Goal: Check status: Check status

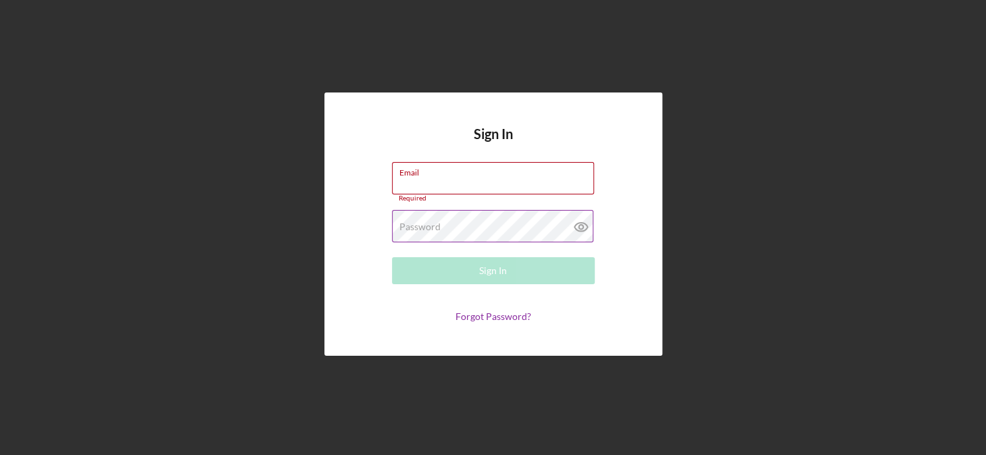
type input "[EMAIL_ADDRESS][DOMAIN_NAME]"
click at [580, 229] on g at bounding box center [580, 227] width 13 height 9
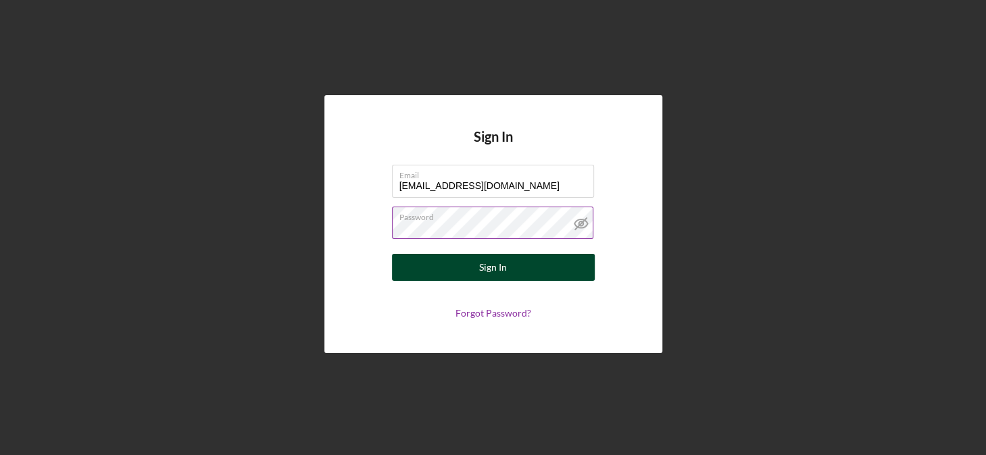
click at [478, 271] on button "Sign In" at bounding box center [493, 267] width 203 height 27
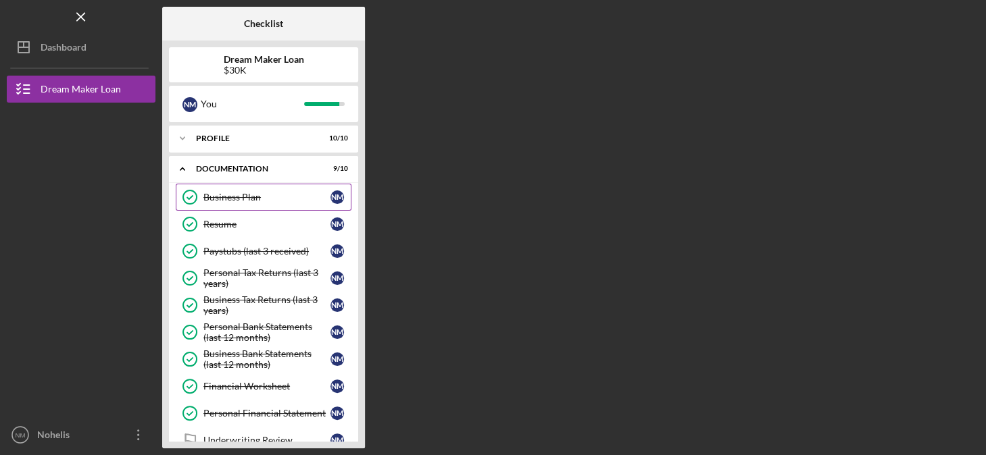
click at [269, 197] on div "Business Plan" at bounding box center [266, 197] width 127 height 11
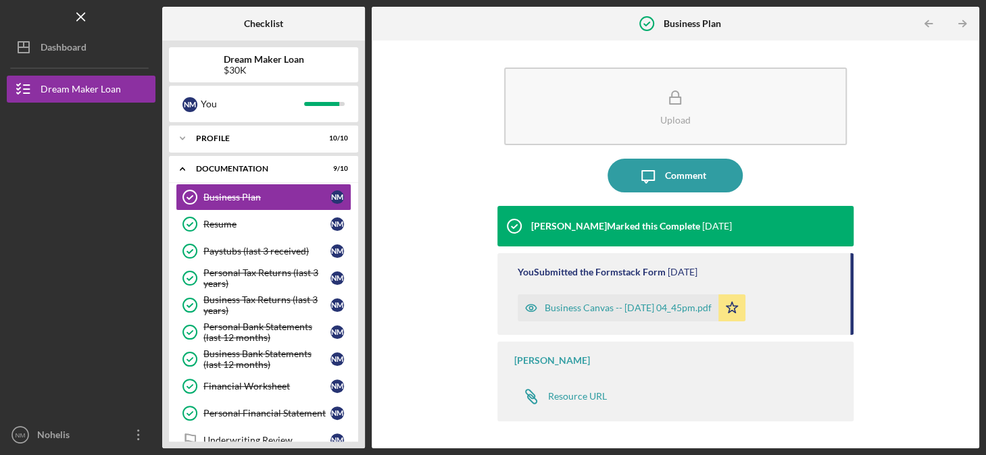
click at [647, 309] on div "Business Canvas -- [DATE] 04_45pm.pdf" at bounding box center [627, 308] width 167 height 11
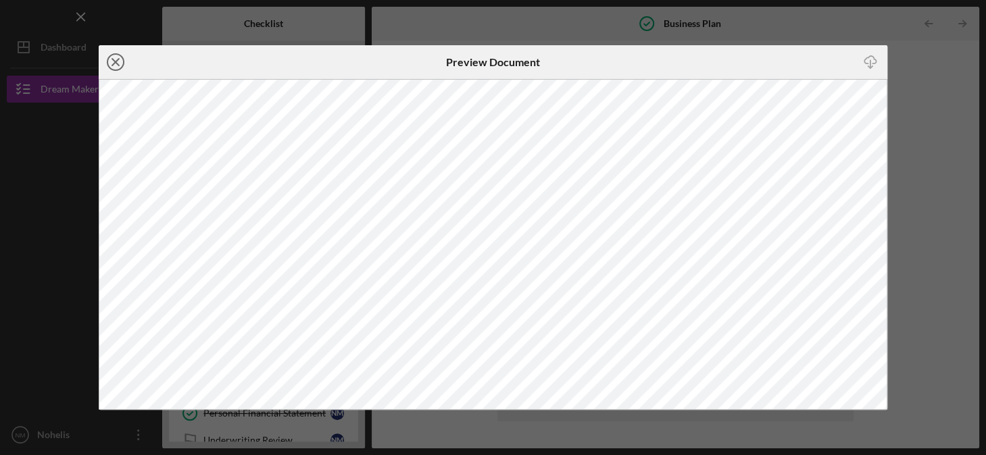
click at [113, 57] on icon "Icon/Close" at bounding box center [116, 62] width 34 height 34
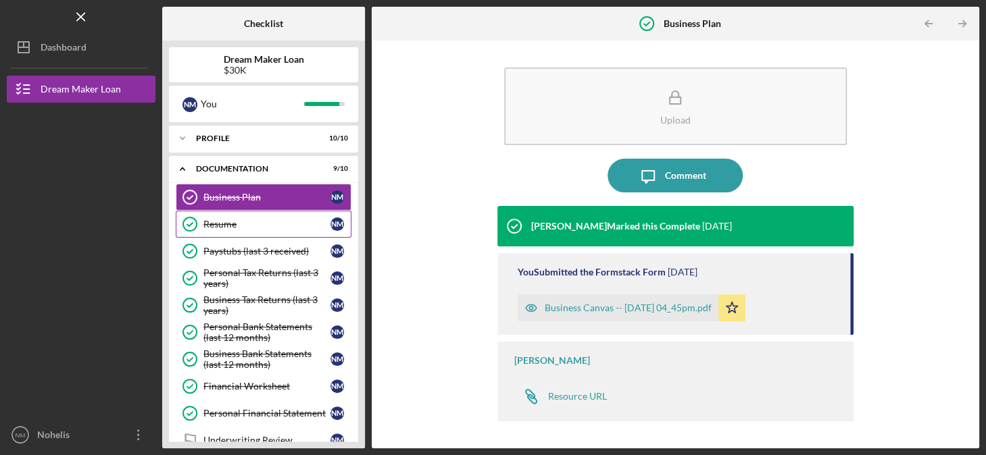
click at [229, 222] on div "Resume" at bounding box center [266, 224] width 127 height 11
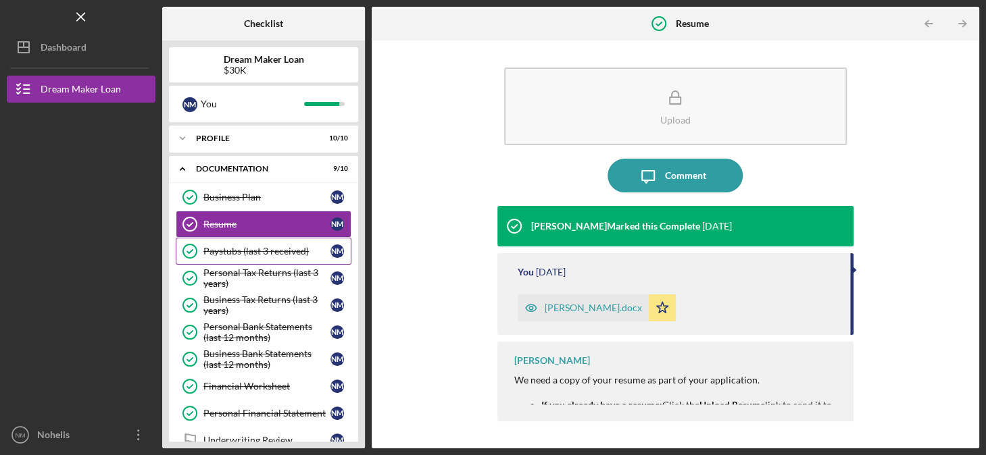
click at [240, 250] on div "Paystubs (last 3 received)" at bounding box center [266, 251] width 127 height 11
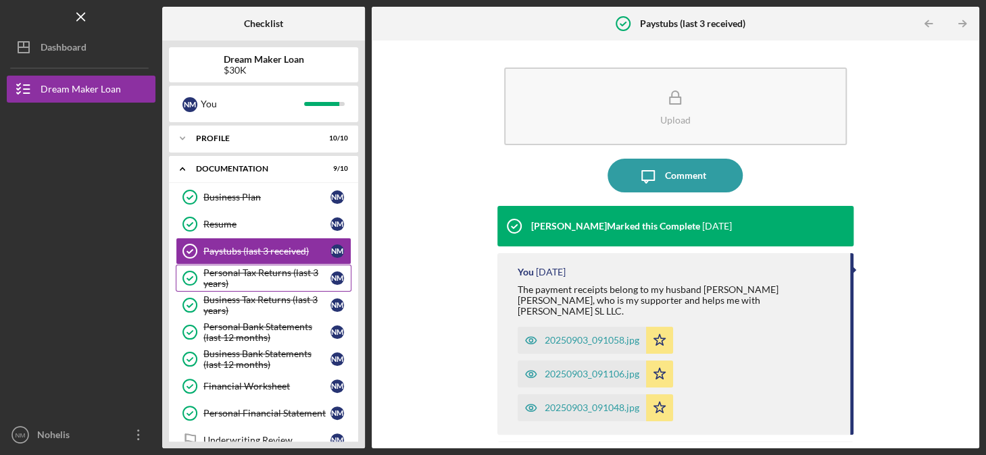
click at [233, 272] on div "Personal Tax Returns (last 3 years)" at bounding box center [266, 279] width 127 height 22
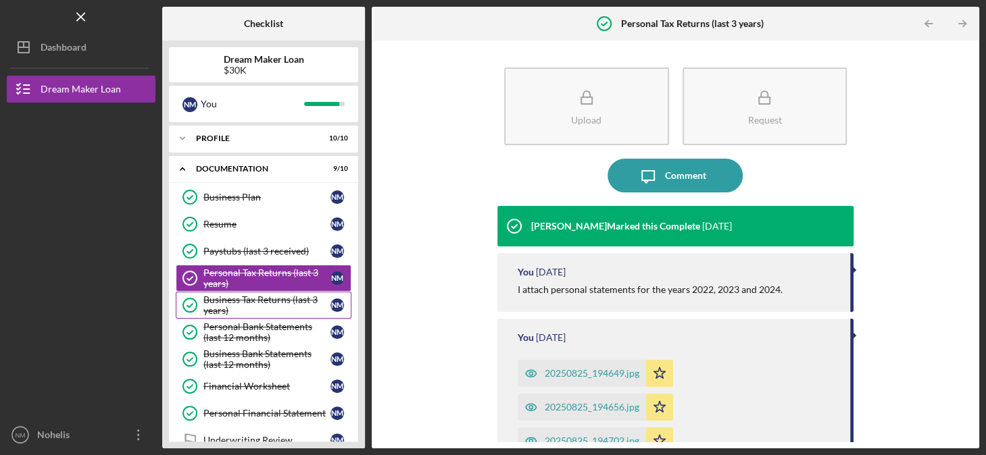
click at [216, 303] on div "Business Tax Returns (last 3 years)" at bounding box center [266, 306] width 127 height 22
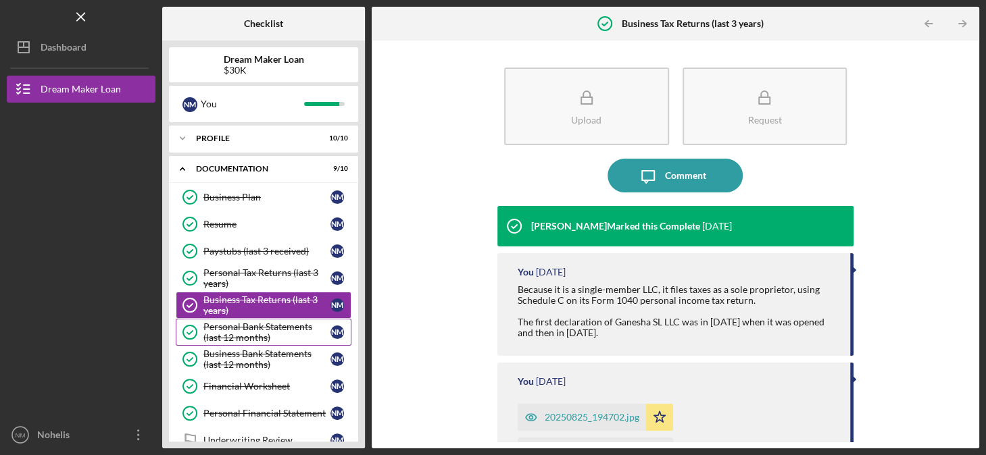
click at [222, 332] on div "Personal Bank Statements (last 12 months)" at bounding box center [266, 333] width 127 height 22
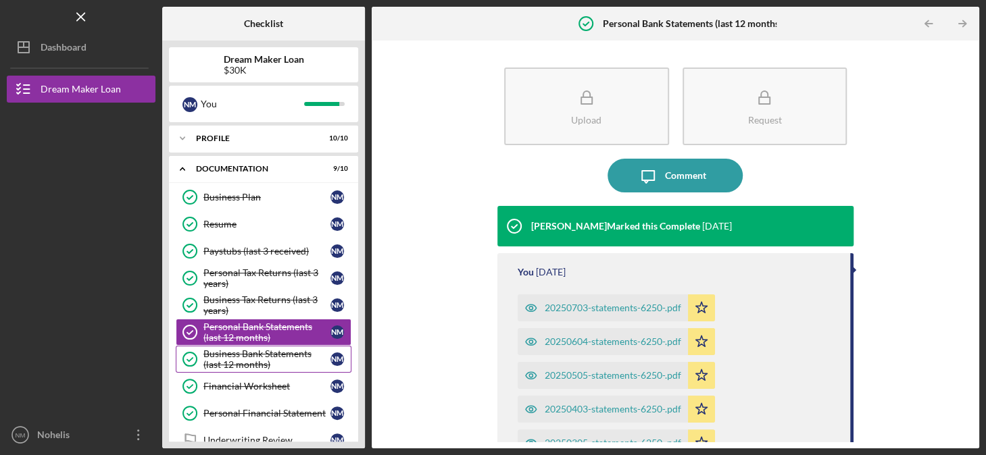
click at [213, 365] on div "Business Bank Statements (last 12 months)" at bounding box center [266, 360] width 127 height 22
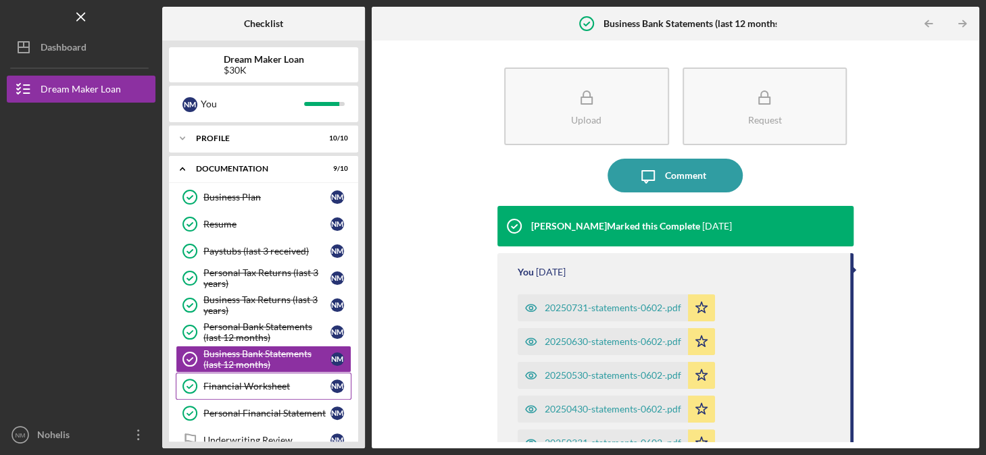
click at [213, 390] on link "Financial Worksheet Financial Worksheet N M" at bounding box center [264, 386] width 176 height 27
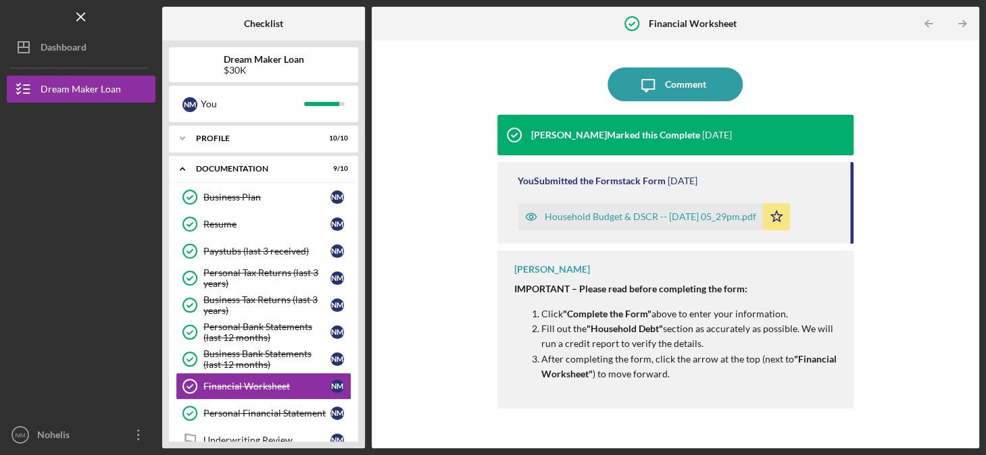
click at [607, 216] on div "Household Budget & DSCR -- [DATE] 05_29pm.pdf" at bounding box center [649, 216] width 211 height 11
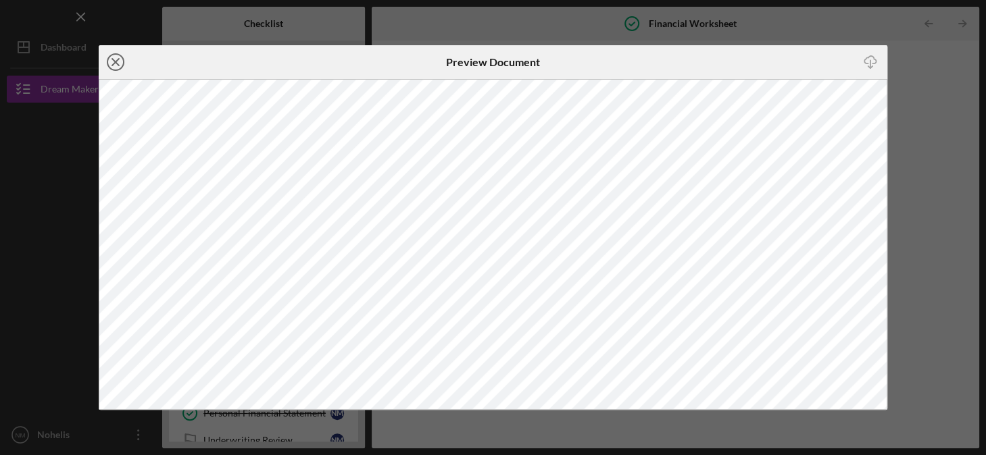
click at [110, 53] on icon "Icon/Close" at bounding box center [116, 62] width 34 height 34
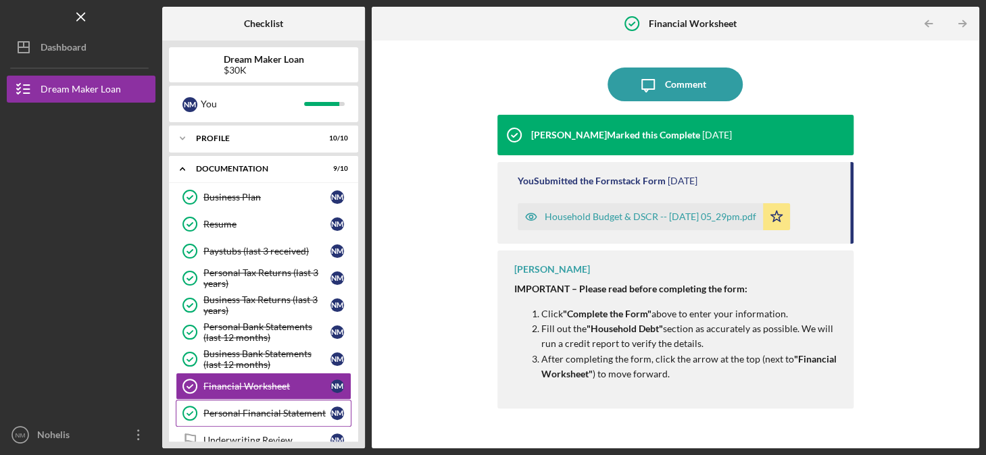
click at [272, 408] on div "Personal Financial Statement" at bounding box center [266, 413] width 127 height 11
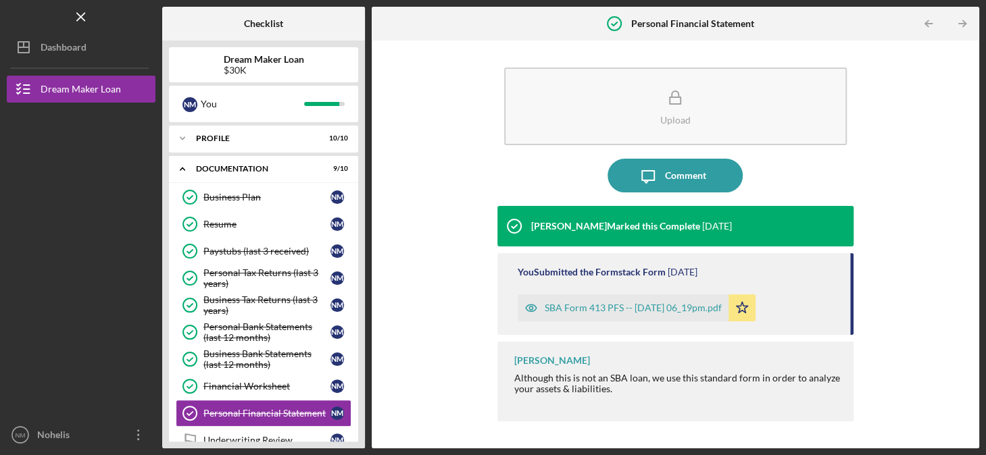
click at [566, 306] on div "SBA Form 413 PFS -- [DATE] 06_19pm.pdf" at bounding box center [632, 308] width 177 height 11
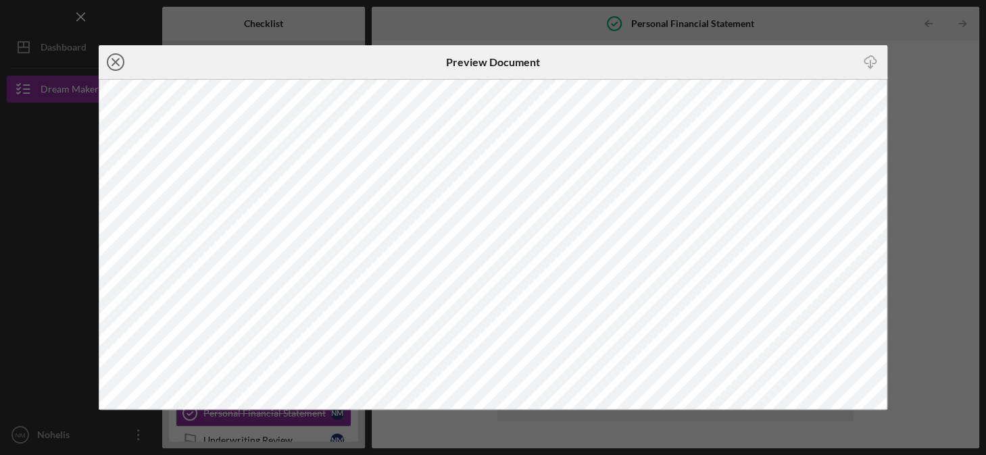
click at [111, 62] on icon "Icon/Close" at bounding box center [116, 62] width 34 height 34
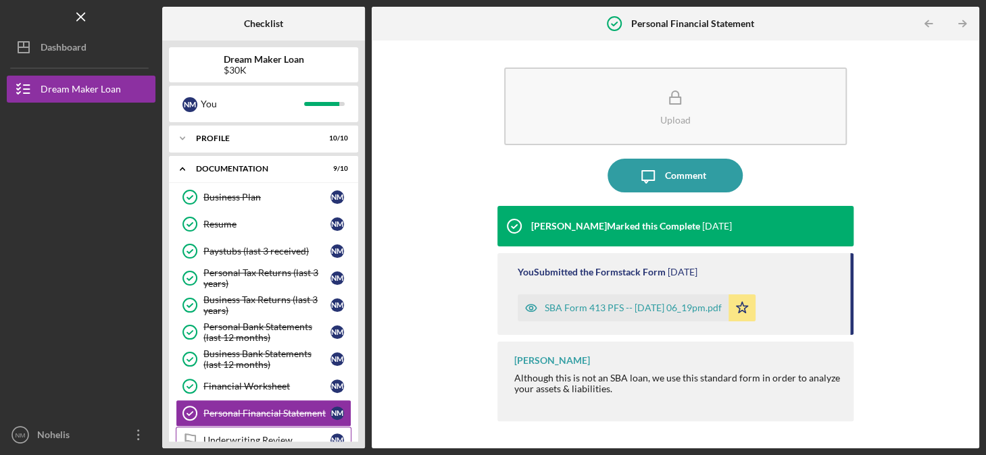
click at [251, 440] on div "Underwriting Review" at bounding box center [266, 440] width 127 height 11
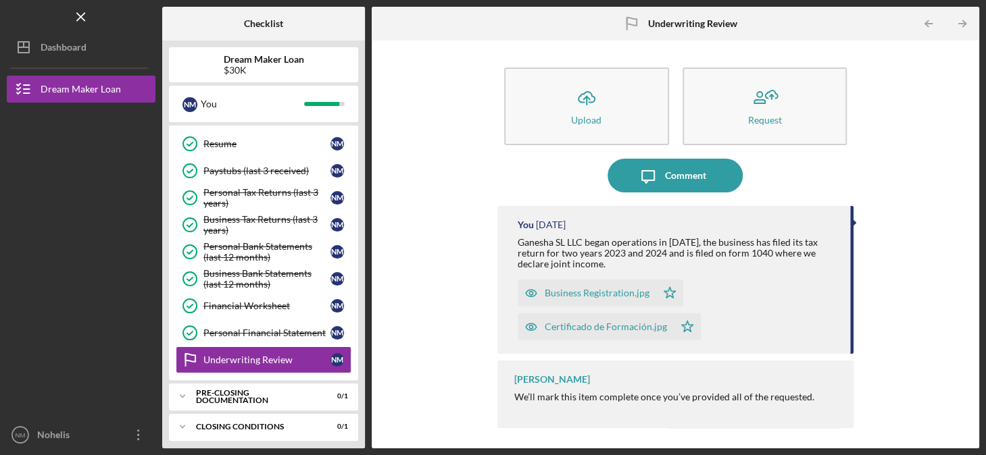
scroll to position [82, 0]
